Goal: Task Accomplishment & Management: Complete application form

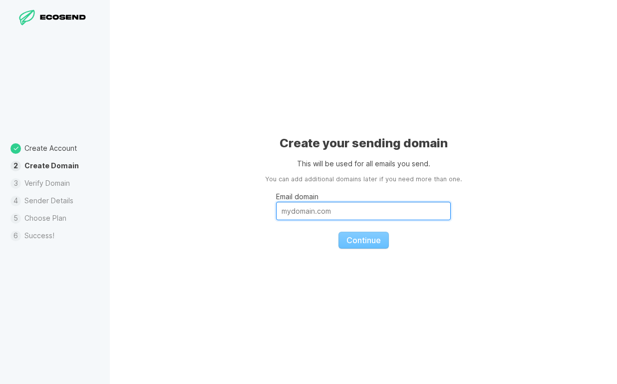
click at [357, 216] on input "Email domain" at bounding box center [363, 211] width 175 height 18
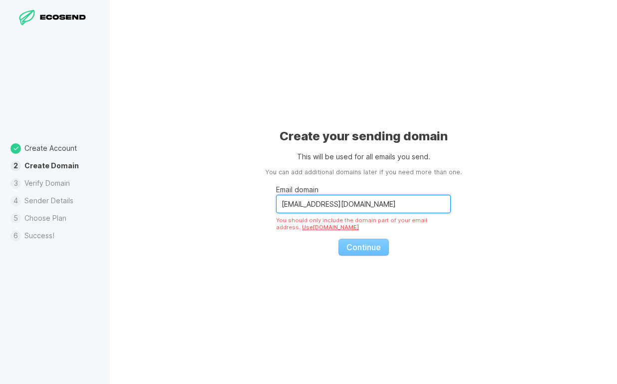
drag, startPoint x: 314, startPoint y: 205, endPoint x: 242, endPoint y: 199, distance: 72.7
click at [242, 199] on div "Create your sending domain This will be used for all emails you send. You can a…" at bounding box center [363, 192] width 507 height 384
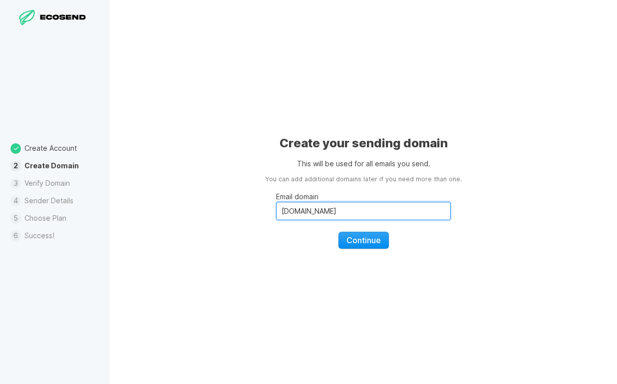
type input "[DOMAIN_NAME]"
click at [372, 241] on span "Continue" at bounding box center [364, 240] width 34 height 10
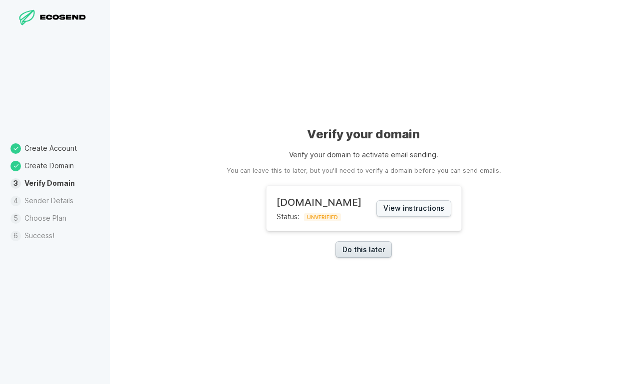
click at [372, 250] on link "Do this later" at bounding box center [364, 249] width 56 height 16
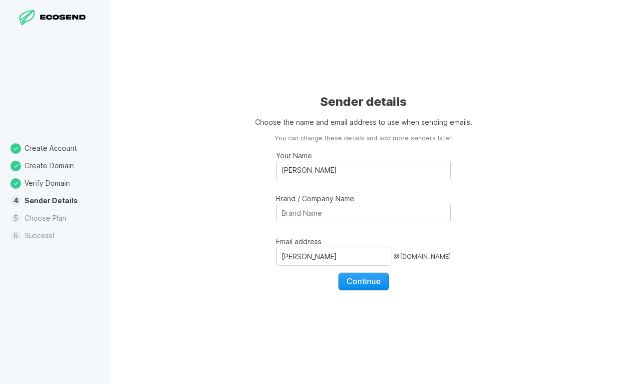
click at [371, 278] on span "Continue" at bounding box center [364, 281] width 34 height 10
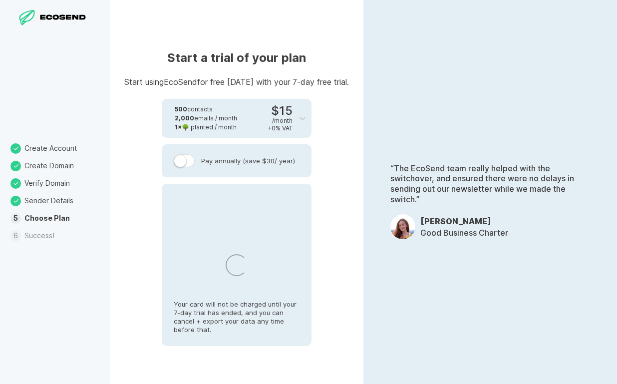
select select "US"
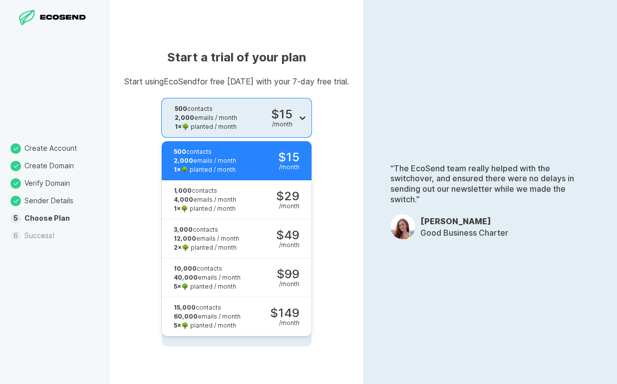
click at [304, 118] on icon at bounding box center [303, 118] width 6 height 3
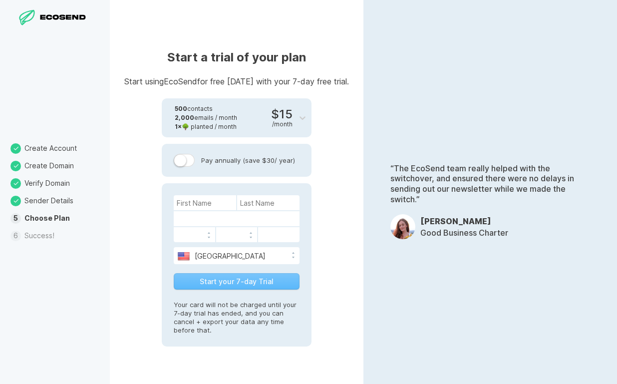
click at [327, 127] on div "Start a trial of your plan Start using EcoSend for free [DATE] with your 7-day …" at bounding box center [237, 192] width 254 height 384
click at [219, 202] on input at bounding box center [205, 202] width 62 height 15
click at [156, 234] on div "Start a trial of your plan Start using EcoSend for free [DATE] with your 7-day …" at bounding box center [237, 192] width 254 height 384
click at [226, 204] on input at bounding box center [205, 202] width 62 height 15
click at [41, 237] on li "Success!" at bounding box center [55, 235] width 110 height 17
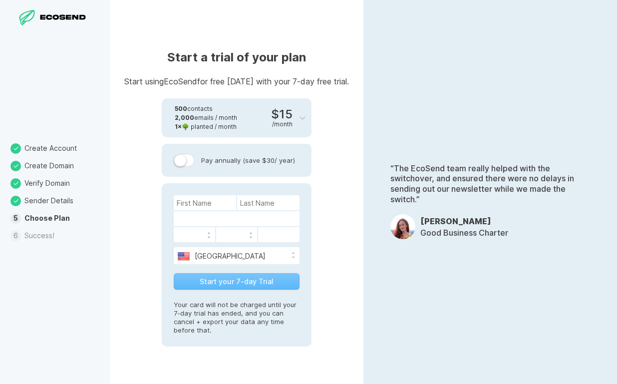
click at [50, 16] on icon at bounding box center [63, 17] width 49 height 7
